Goal: Task Accomplishment & Management: Use online tool/utility

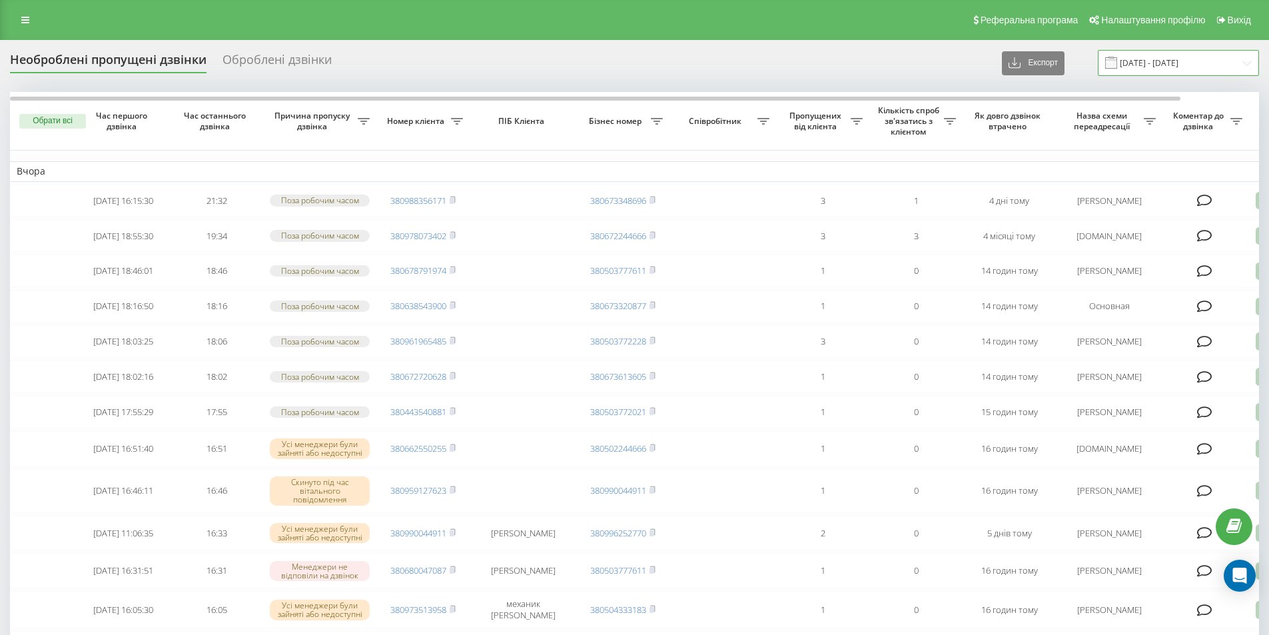
click at [1194, 67] on input "[DATE] - [DATE]" at bounding box center [1178, 63] width 161 height 26
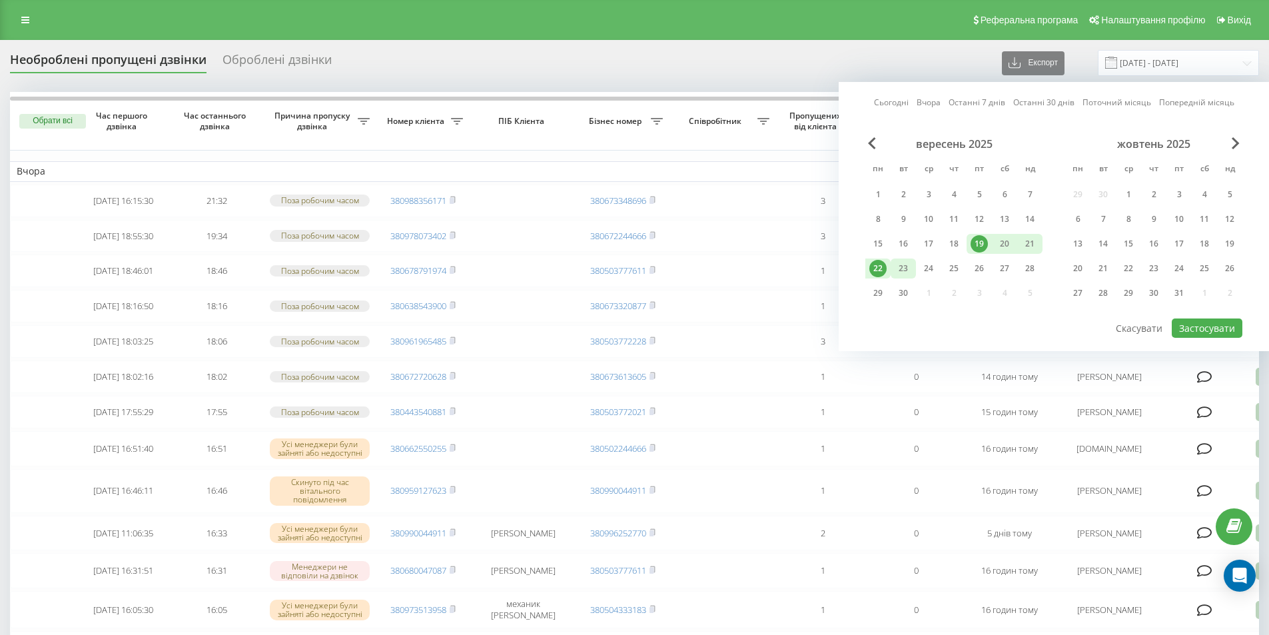
click at [901, 269] on div "23" at bounding box center [903, 268] width 17 height 17
click at [1204, 332] on button "Застосувати" at bounding box center [1207, 327] width 71 height 19
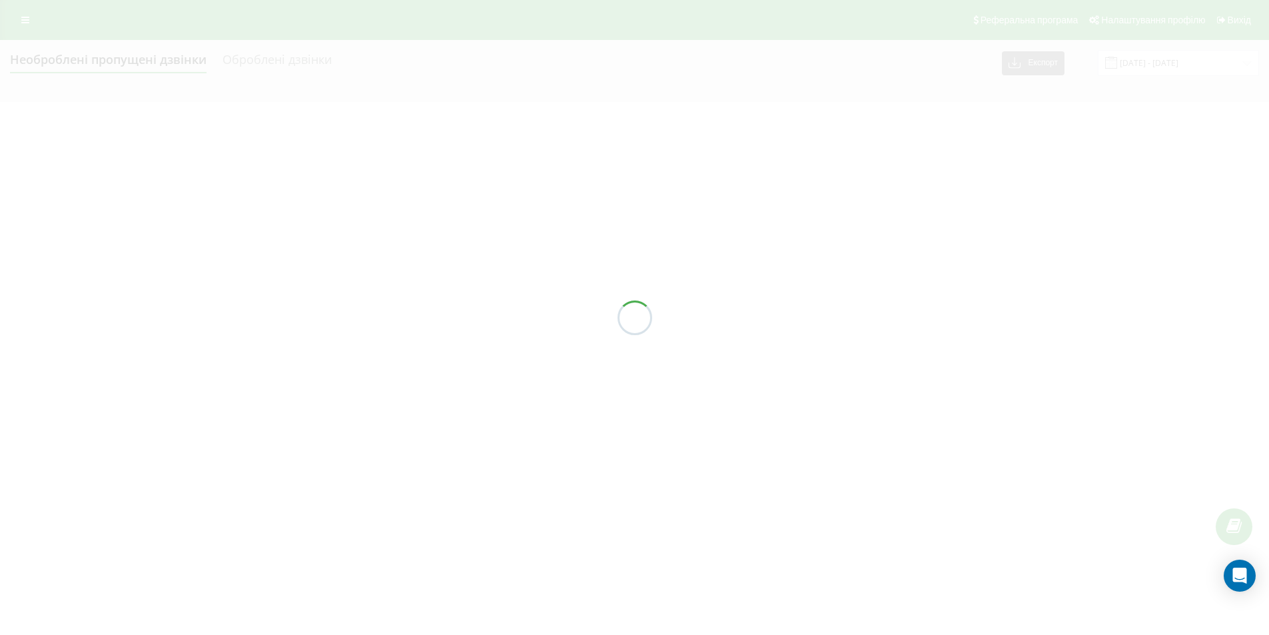
type input "[DATE] - [DATE]"
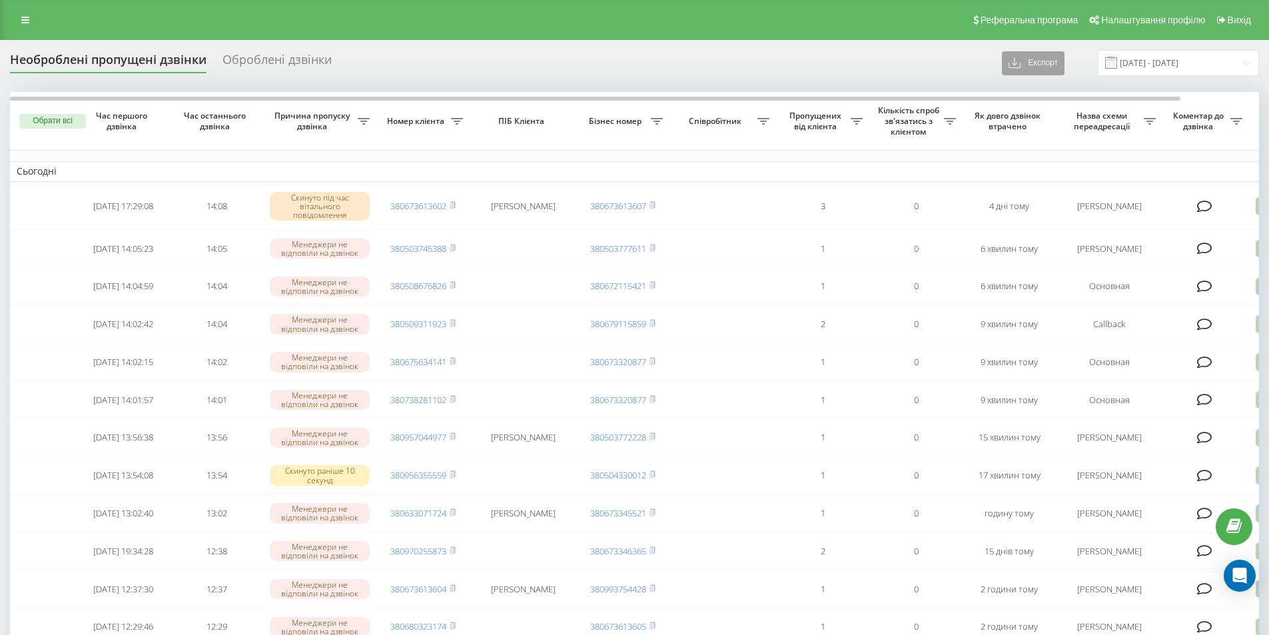
click at [1022, 59] on icon at bounding box center [1015, 63] width 13 height 13
click at [1033, 112] on span ".xlsx" at bounding box center [1022, 111] width 19 height 13
